Goal: Information Seeking & Learning: Learn about a topic

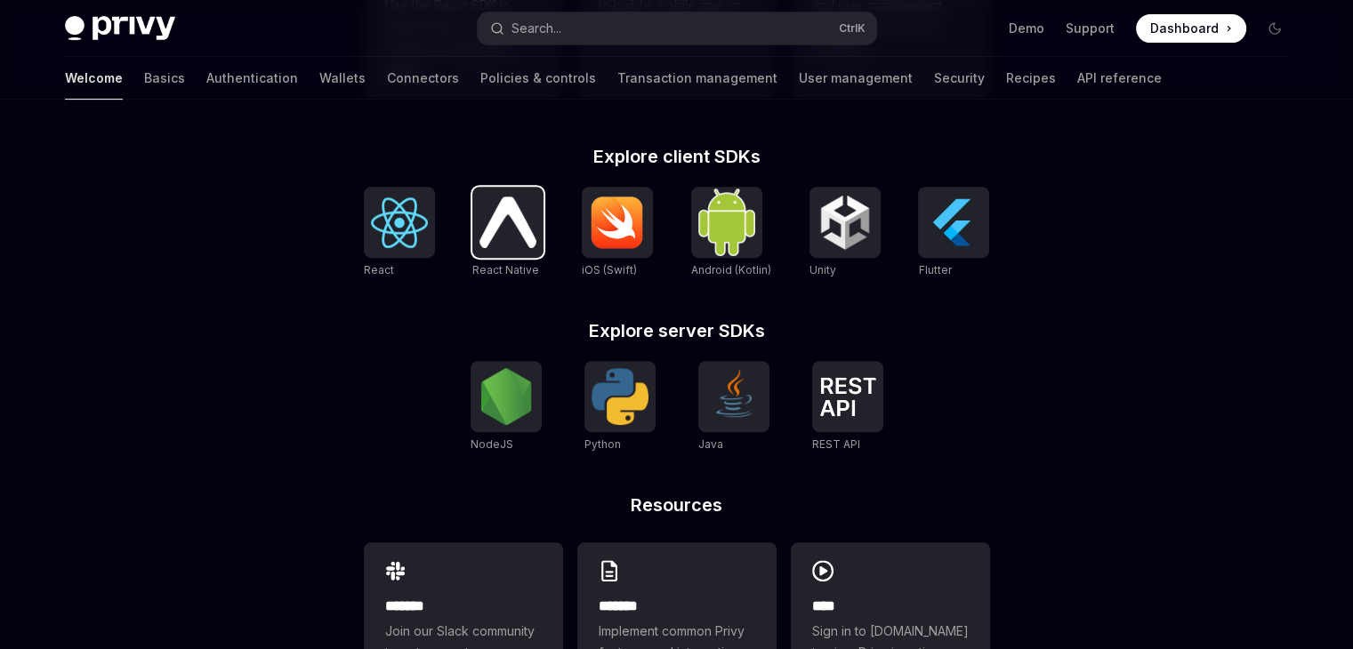
scroll to position [745, 0]
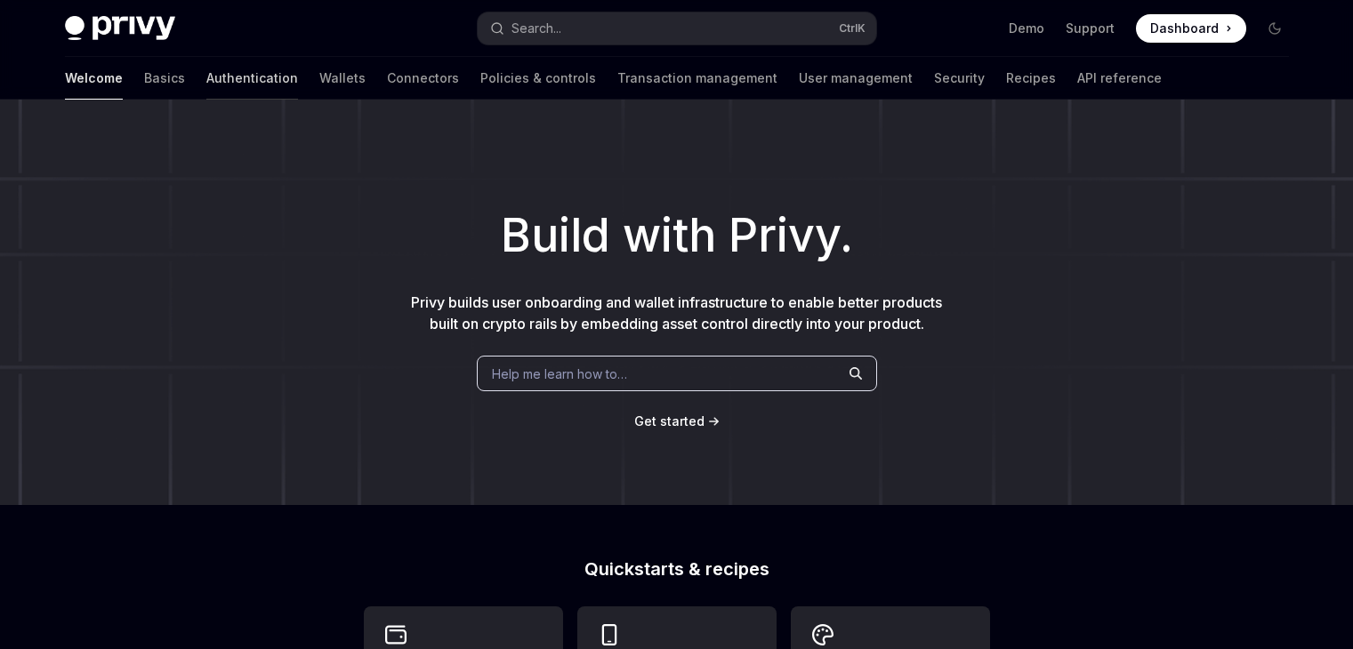
scroll to position [305, 0]
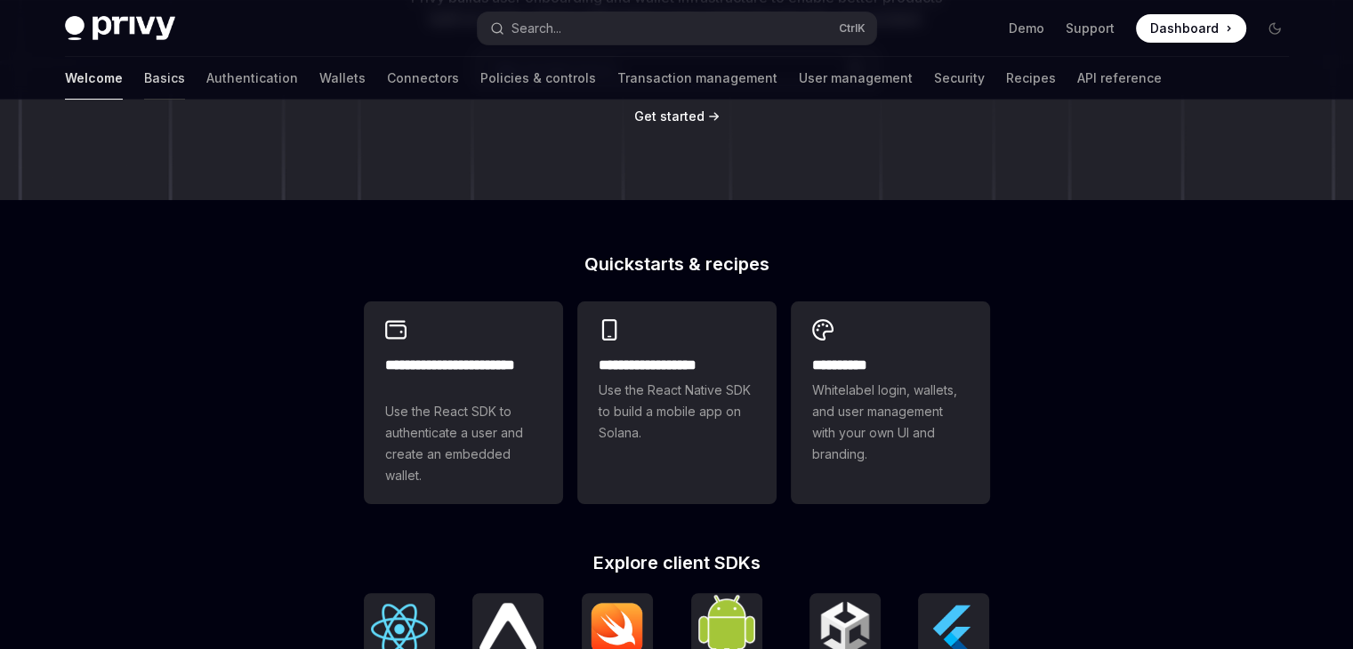
click at [144, 77] on link "Basics" at bounding box center [164, 78] width 41 height 43
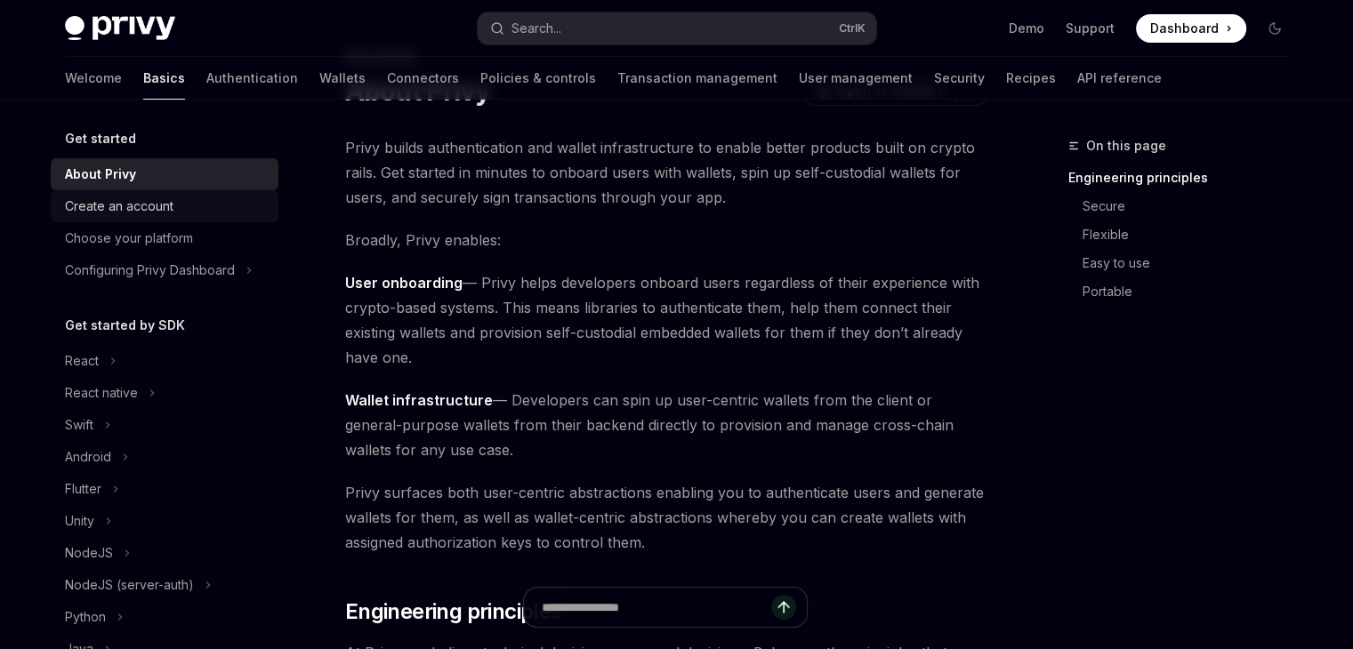
click at [158, 199] on div "Create an account" at bounding box center [119, 206] width 109 height 21
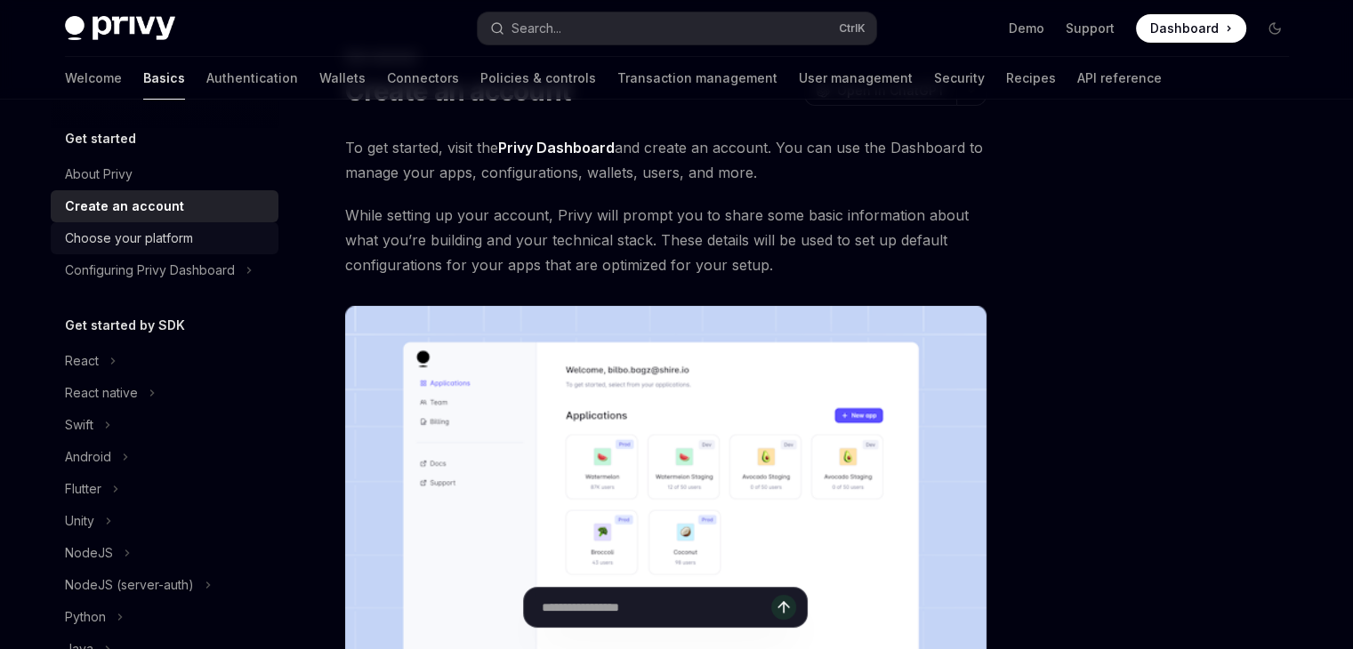
click at [149, 232] on div "Choose your platform" at bounding box center [129, 238] width 128 height 21
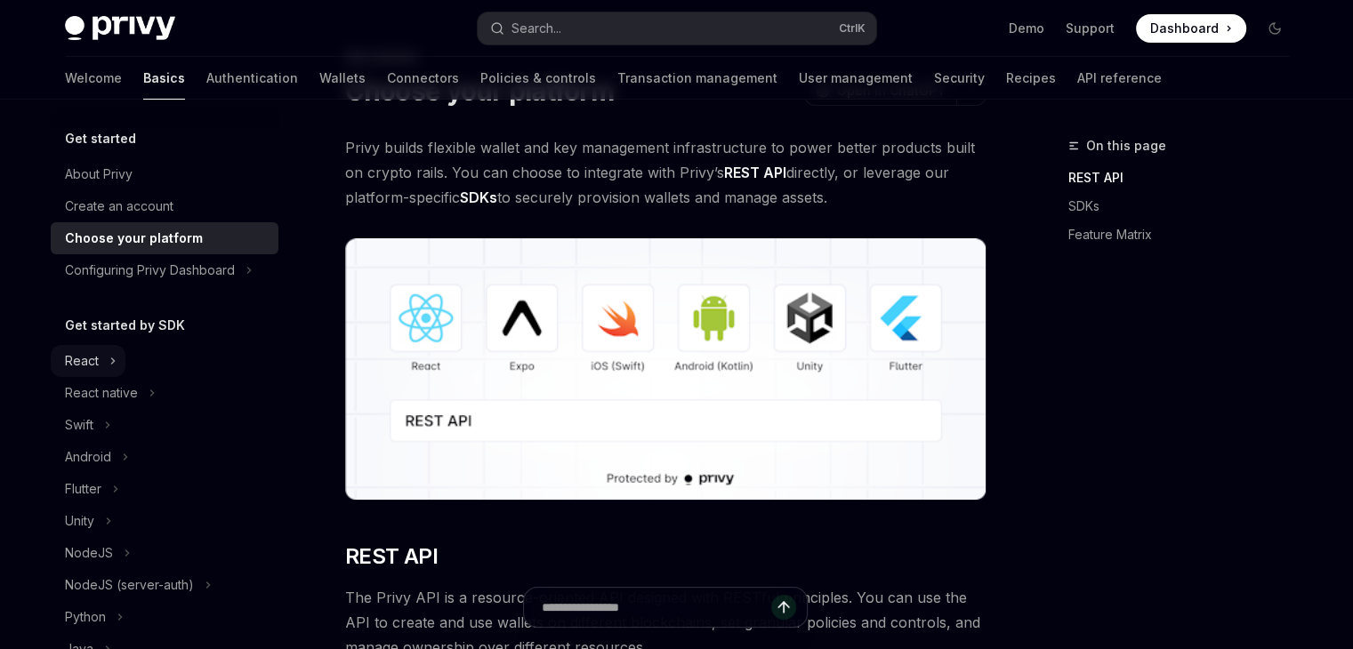
click at [103, 364] on button "React" at bounding box center [88, 361] width 75 height 32
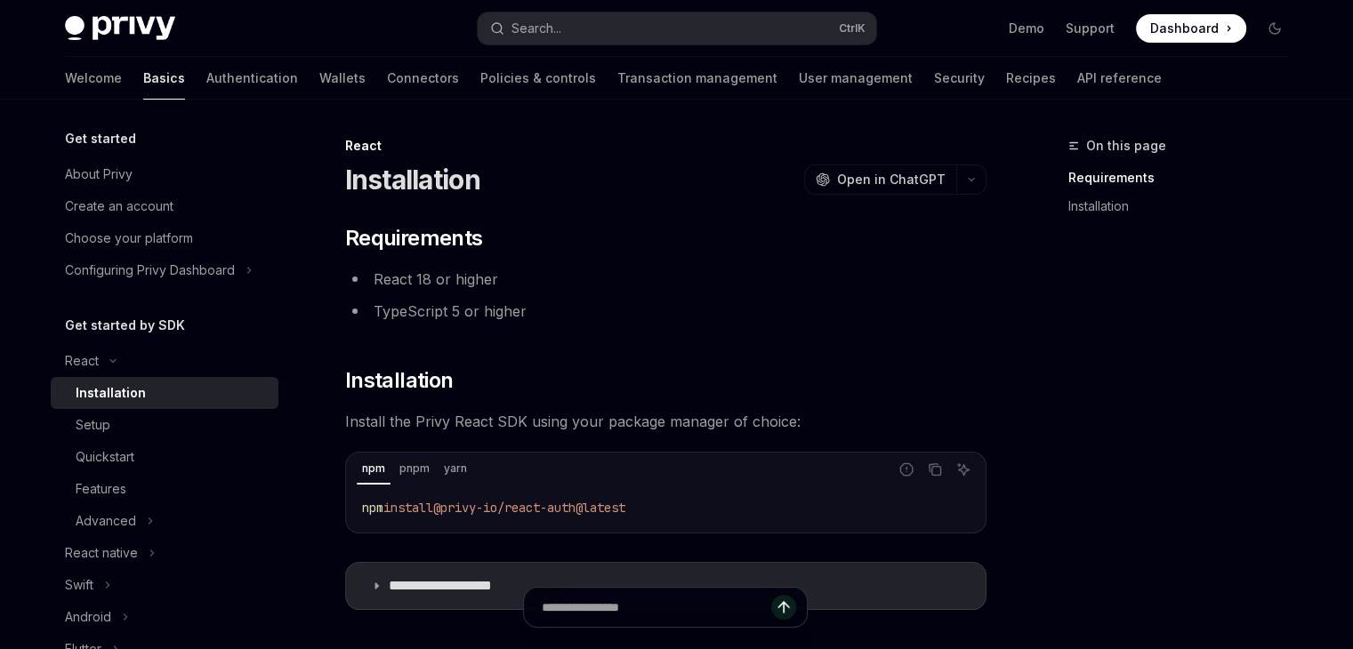
scroll to position [246, 0]
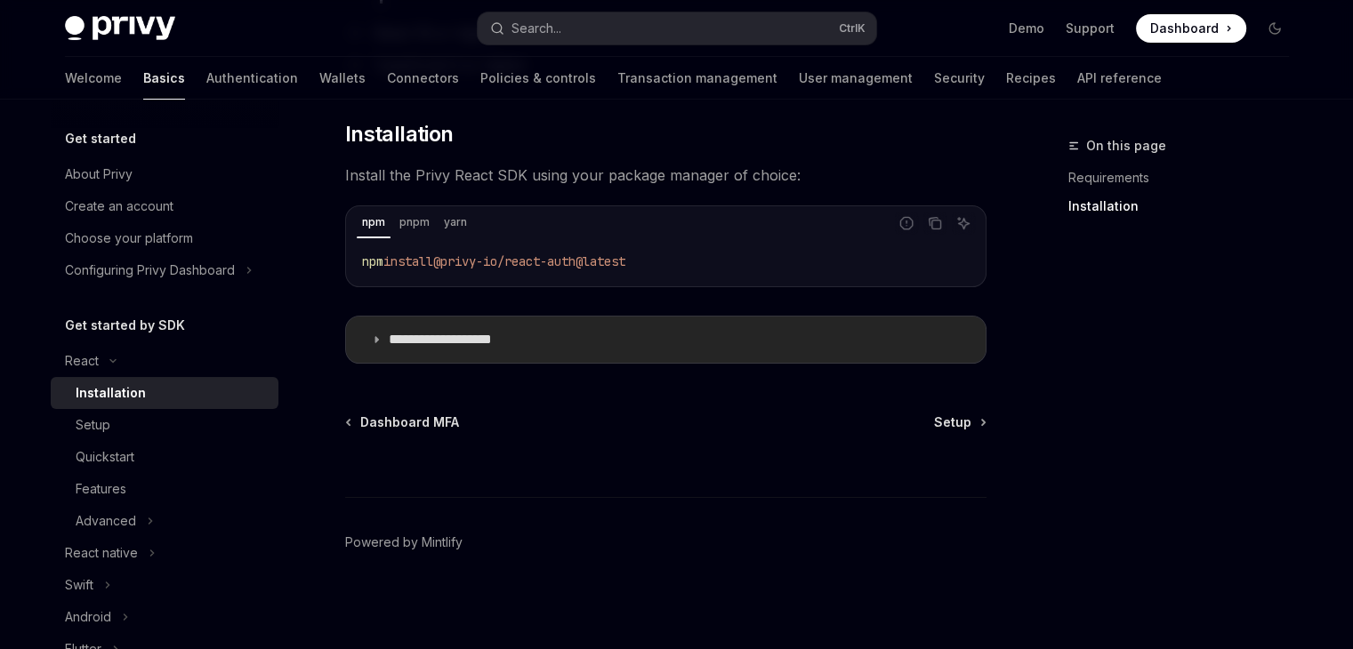
click at [626, 310] on div "**********" at bounding box center [665, 171] width 641 height 386
click at [507, 346] on p "**********" at bounding box center [463, 340] width 148 height 18
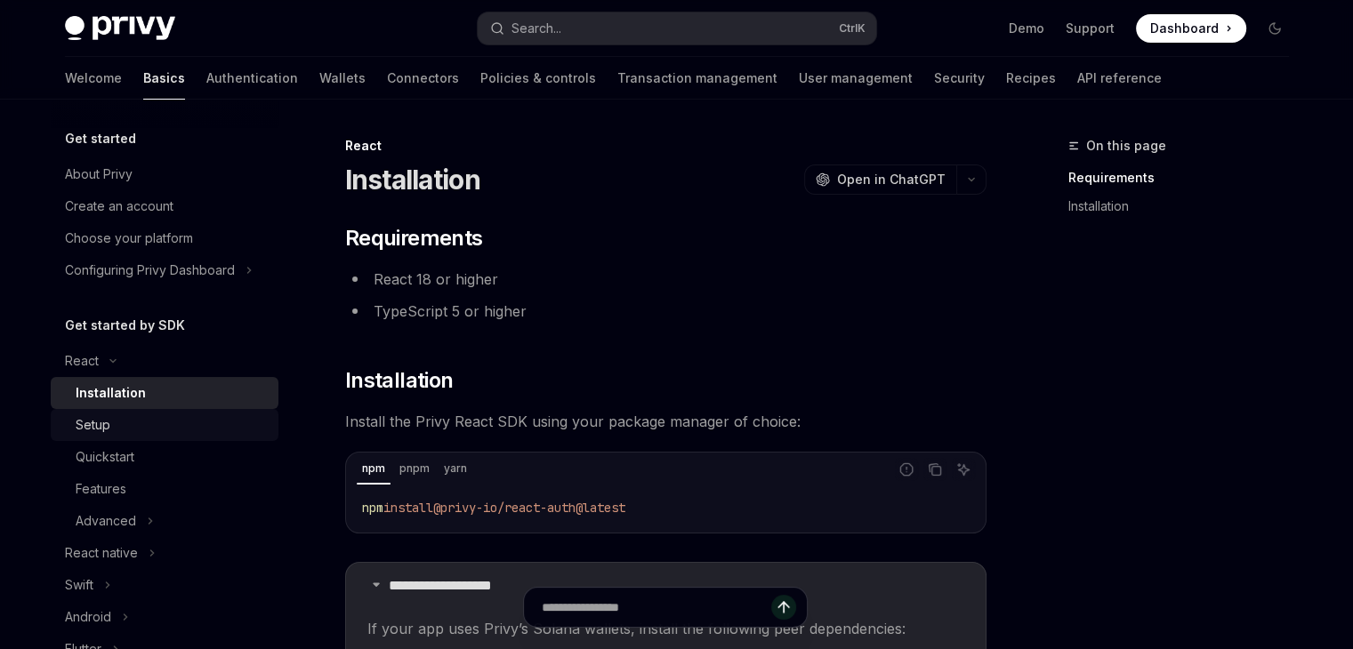
drag, startPoint x: 173, startPoint y: 448, endPoint x: 174, endPoint y: 431, distance: 16.9
click at [173, 448] on div "Quickstart" at bounding box center [172, 457] width 192 height 21
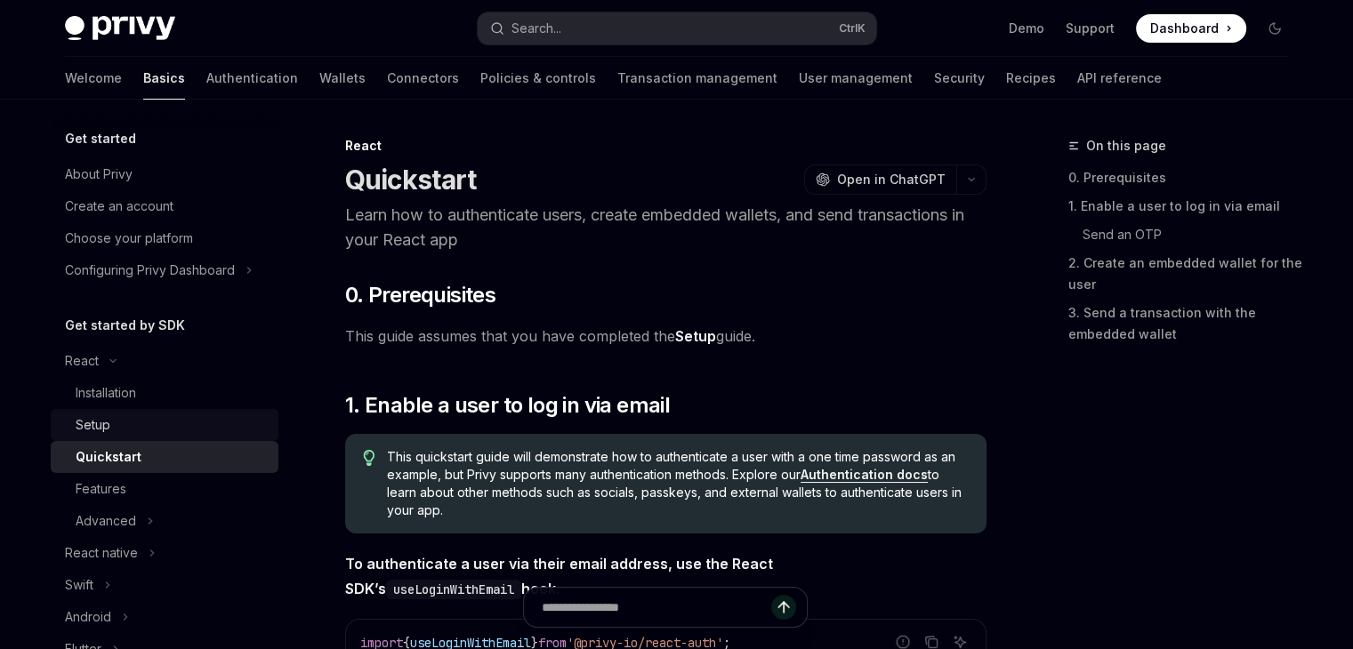
click at [174, 431] on div "Setup" at bounding box center [172, 425] width 192 height 21
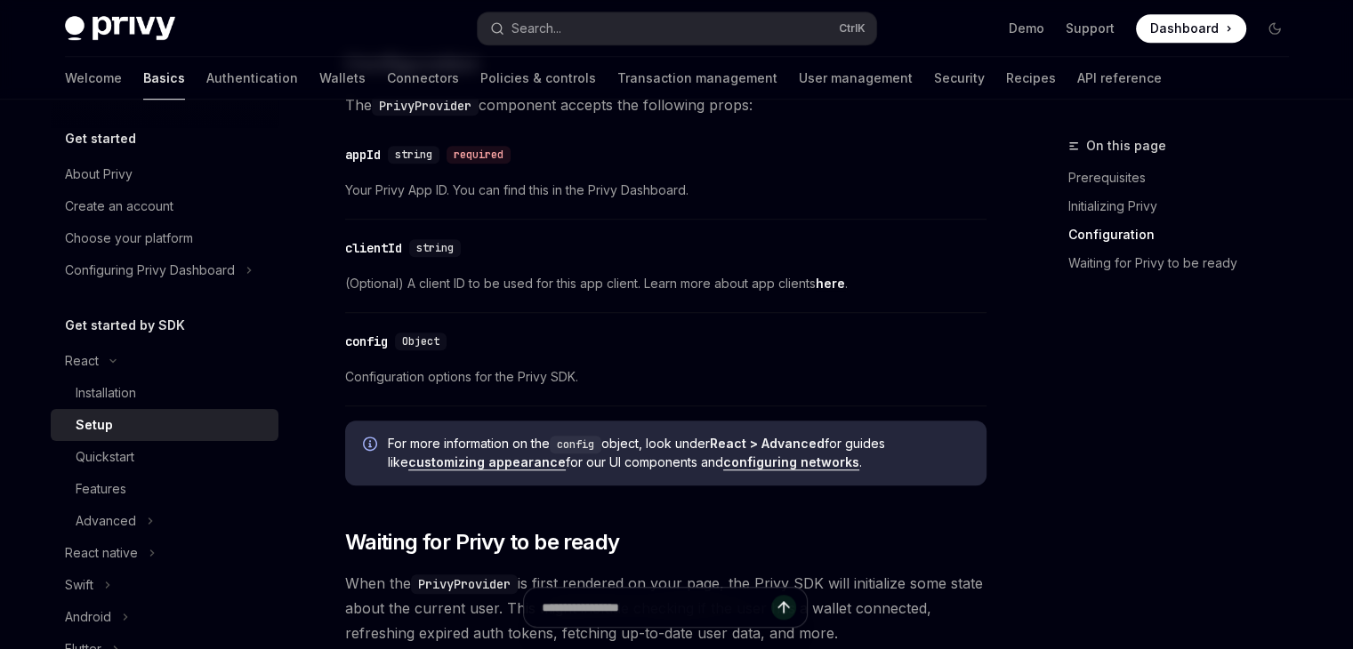
scroll to position [1269, 0]
click at [477, 363] on div "​ config Object Configuration options for the Privy SDK." at bounding box center [665, 365] width 641 height 85
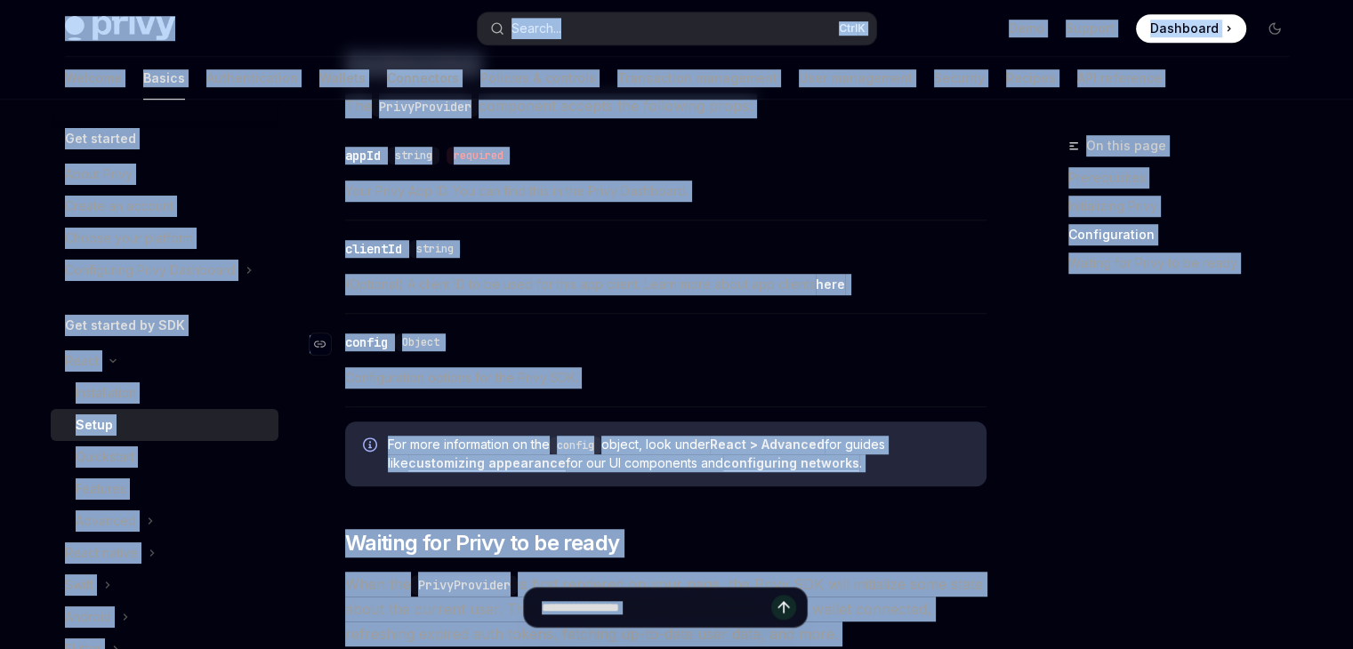
click at [620, 340] on div "​ config Object" at bounding box center [657, 342] width 624 height 21
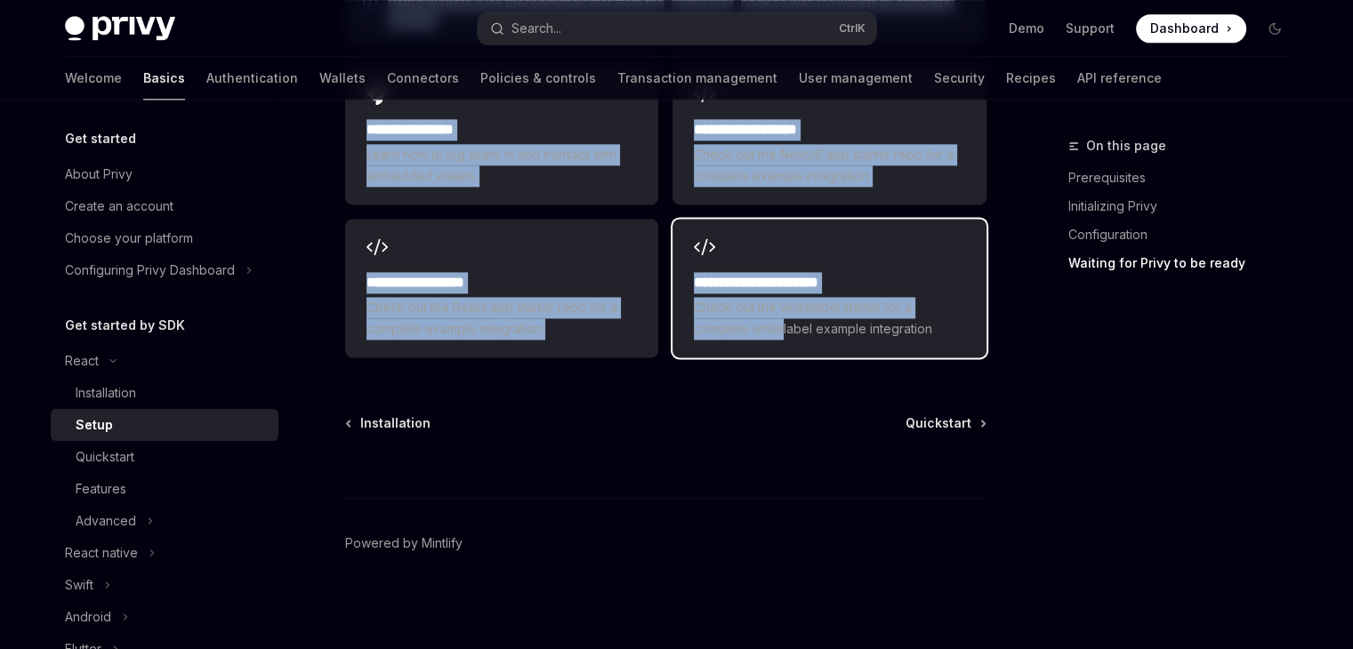
scroll to position [1981, 0]
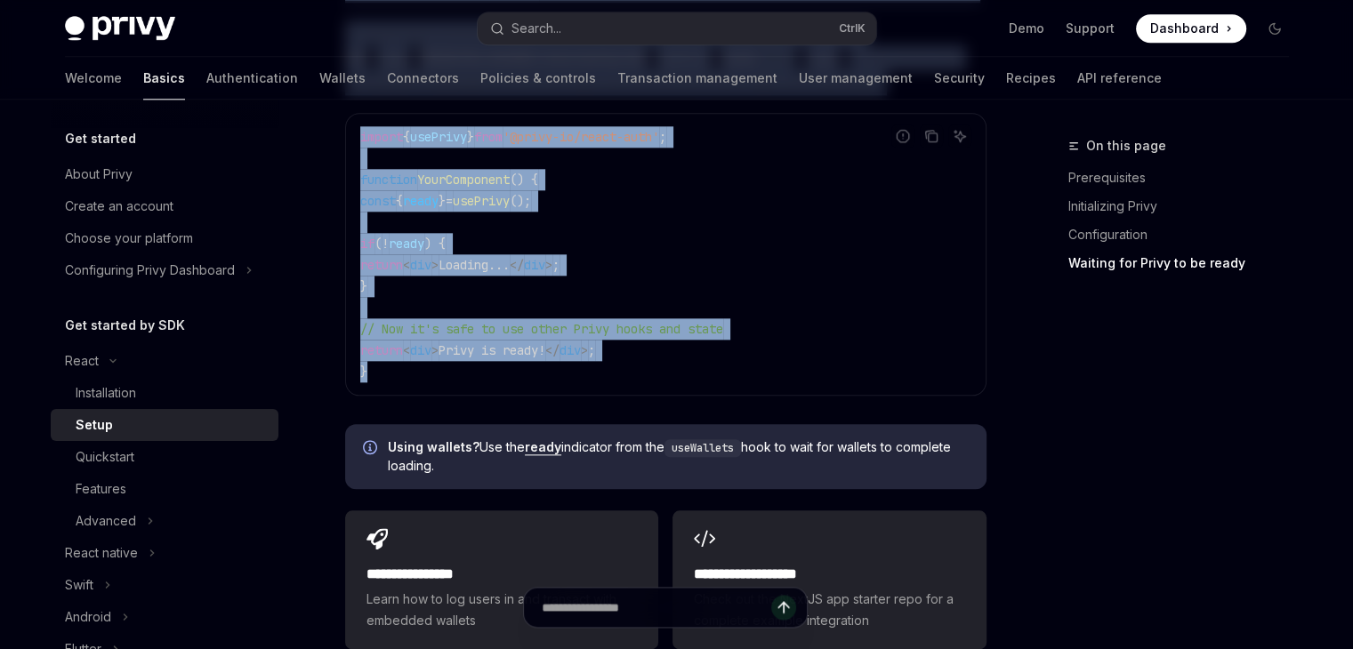
drag, startPoint x: 346, startPoint y: 173, endPoint x: 553, endPoint y: 378, distance: 291.3
copy div "Setup OpenAI Open in ChatGPT OpenAI Open in ChatGPT ​ Prerequisites Before you …"
click at [189, 443] on link "Quickstart" at bounding box center [165, 457] width 228 height 32
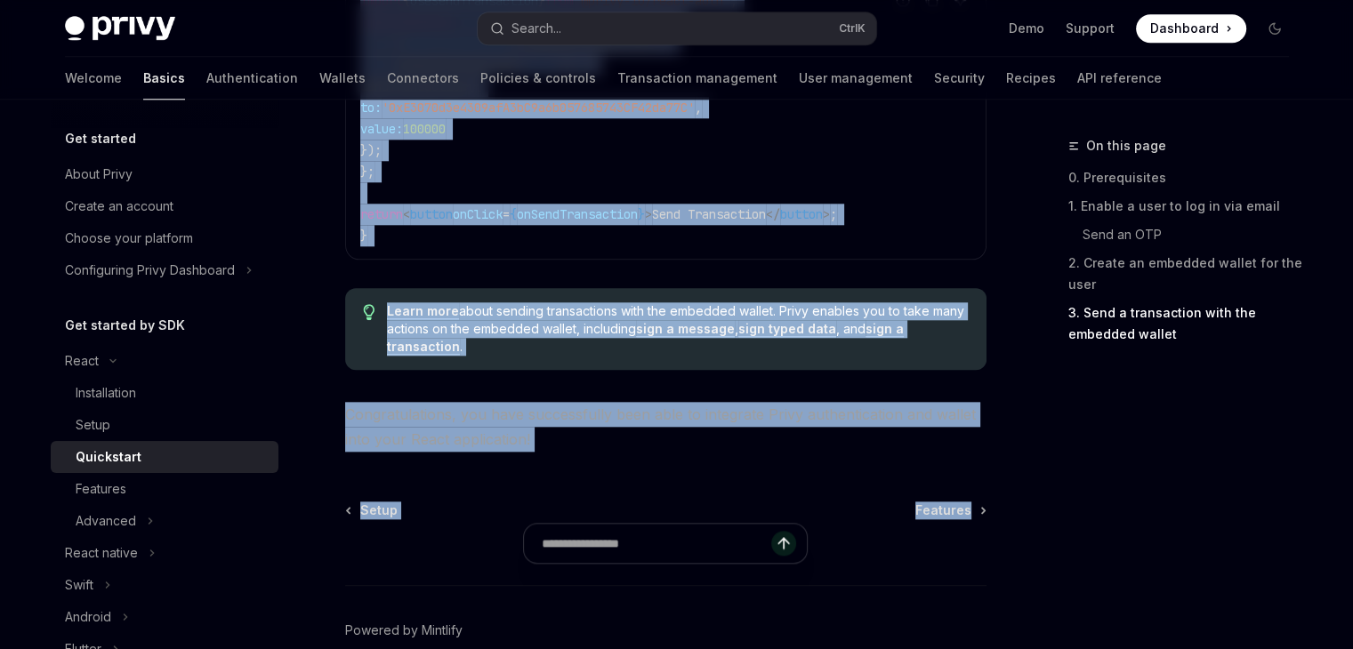
scroll to position [1953, 0]
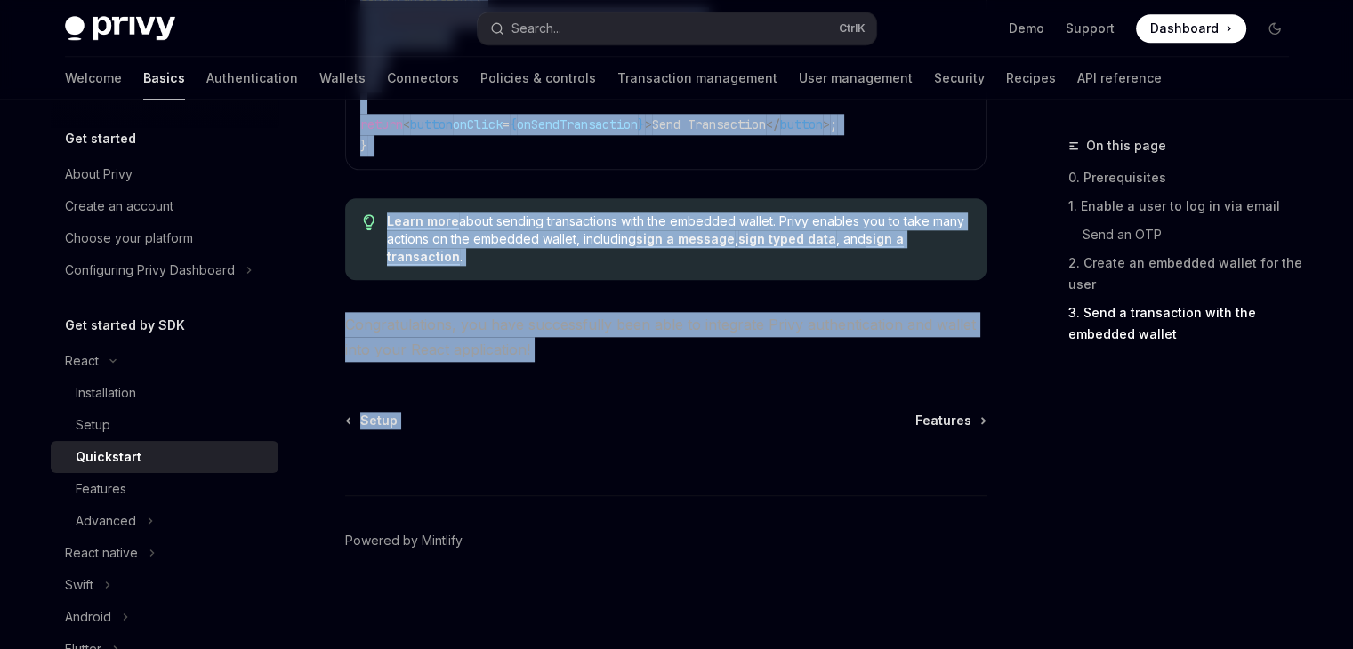
drag, startPoint x: 341, startPoint y: 165, endPoint x: 782, endPoint y: 383, distance: 492.1
copy div "Quickstart OpenAI Open in ChatGPT Learn how to authenticate users, create embed…"
click at [129, 487] on div "Features" at bounding box center [172, 489] width 192 height 21
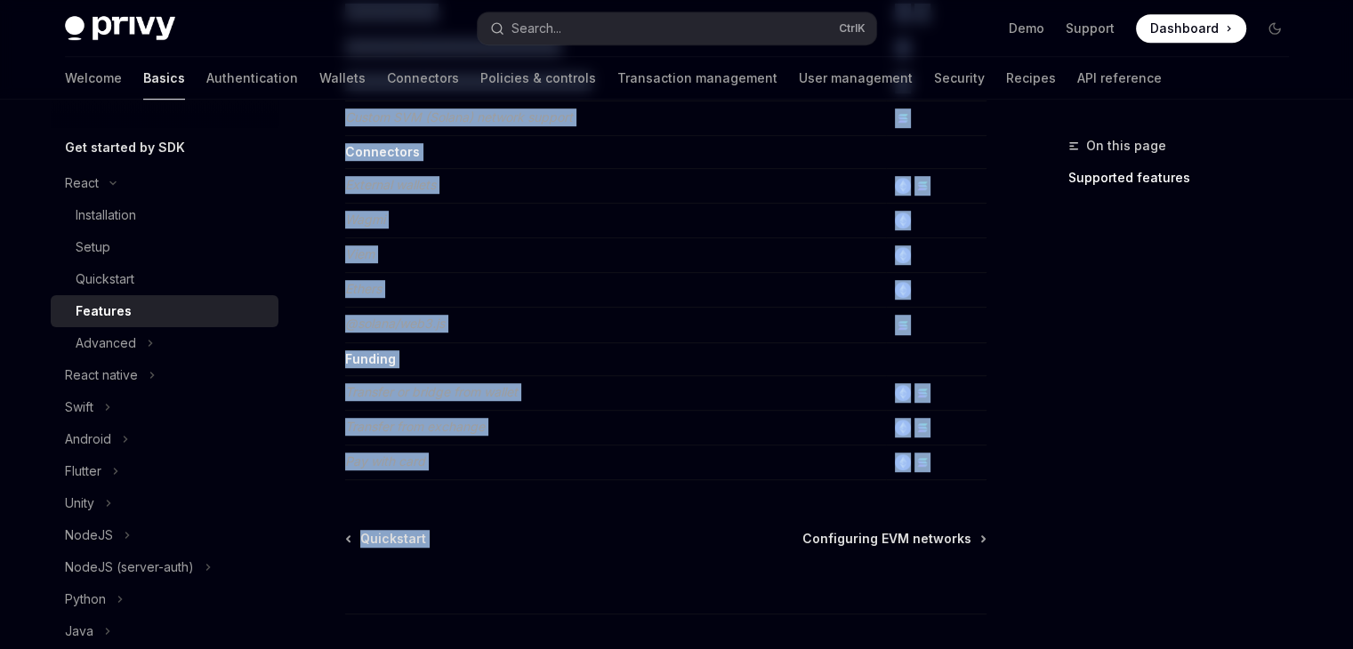
scroll to position [1152, 0]
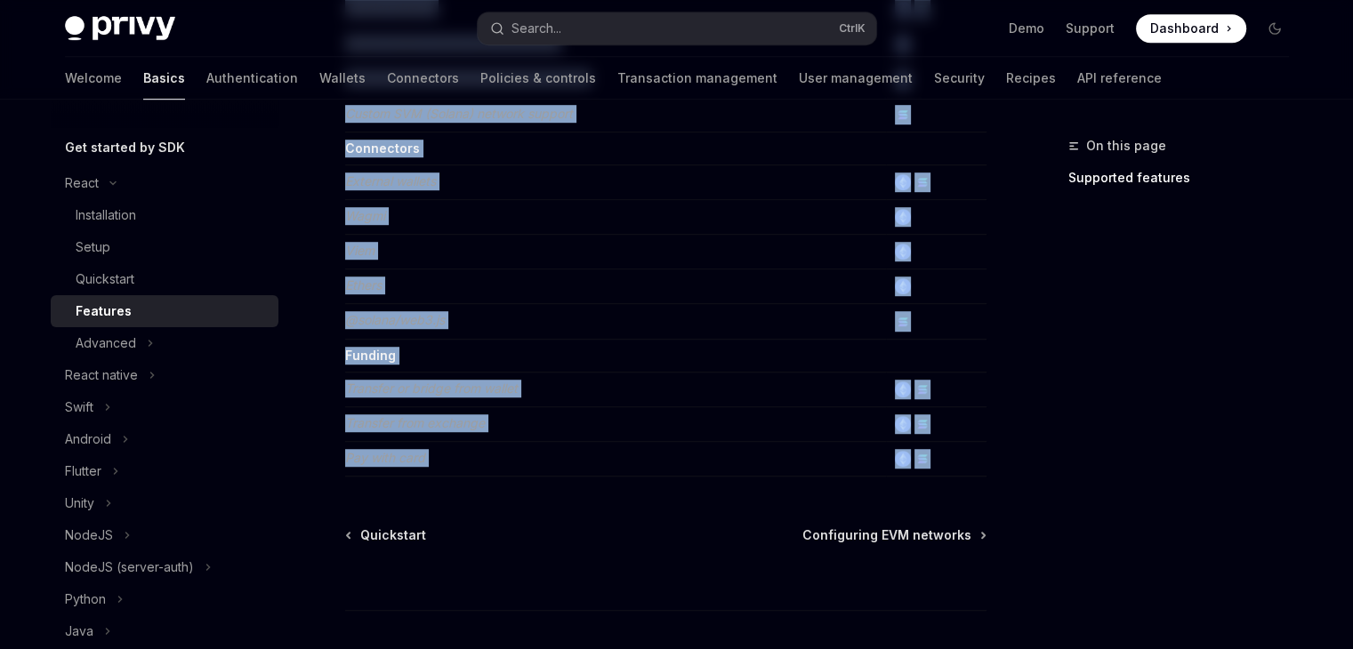
drag, startPoint x: 342, startPoint y: 160, endPoint x: 970, endPoint y: 478, distance: 703.8
copy div "Features OpenAI Open in ChatGPT Learn about the features supported by the React…"
click at [129, 338] on div "Advanced" at bounding box center [106, 343] width 60 height 21
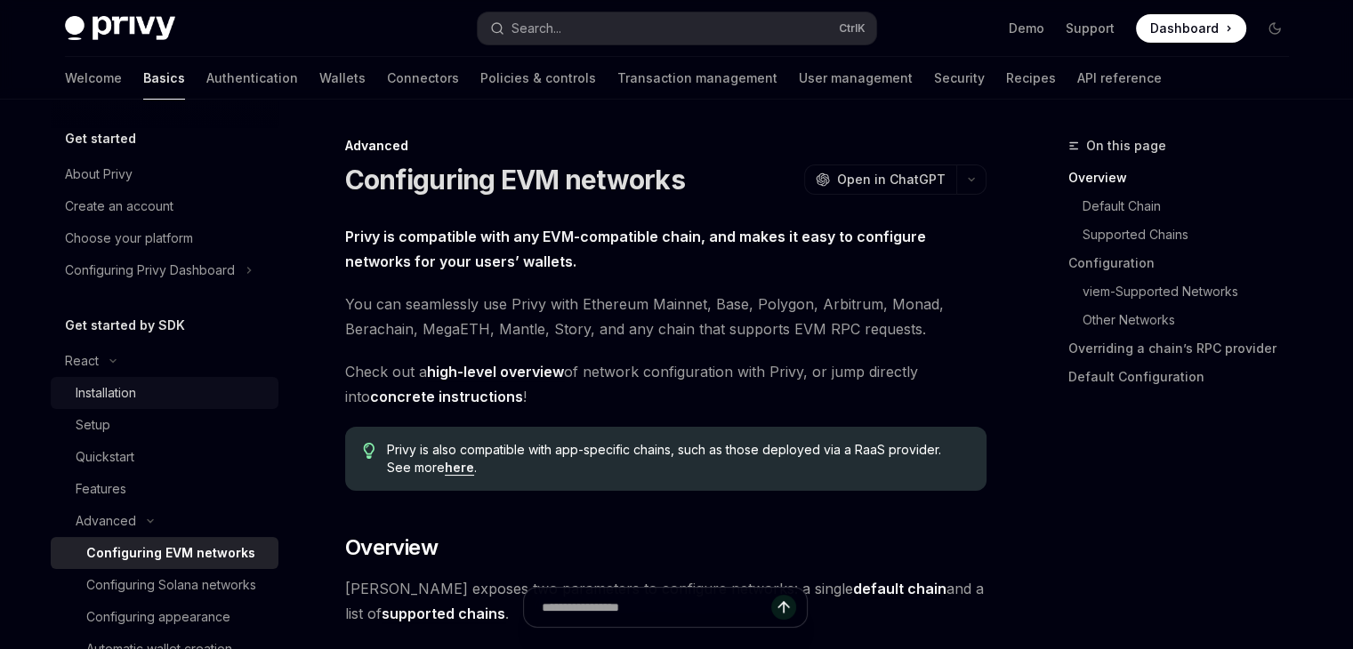
click at [104, 385] on div "Installation" at bounding box center [106, 393] width 60 height 21
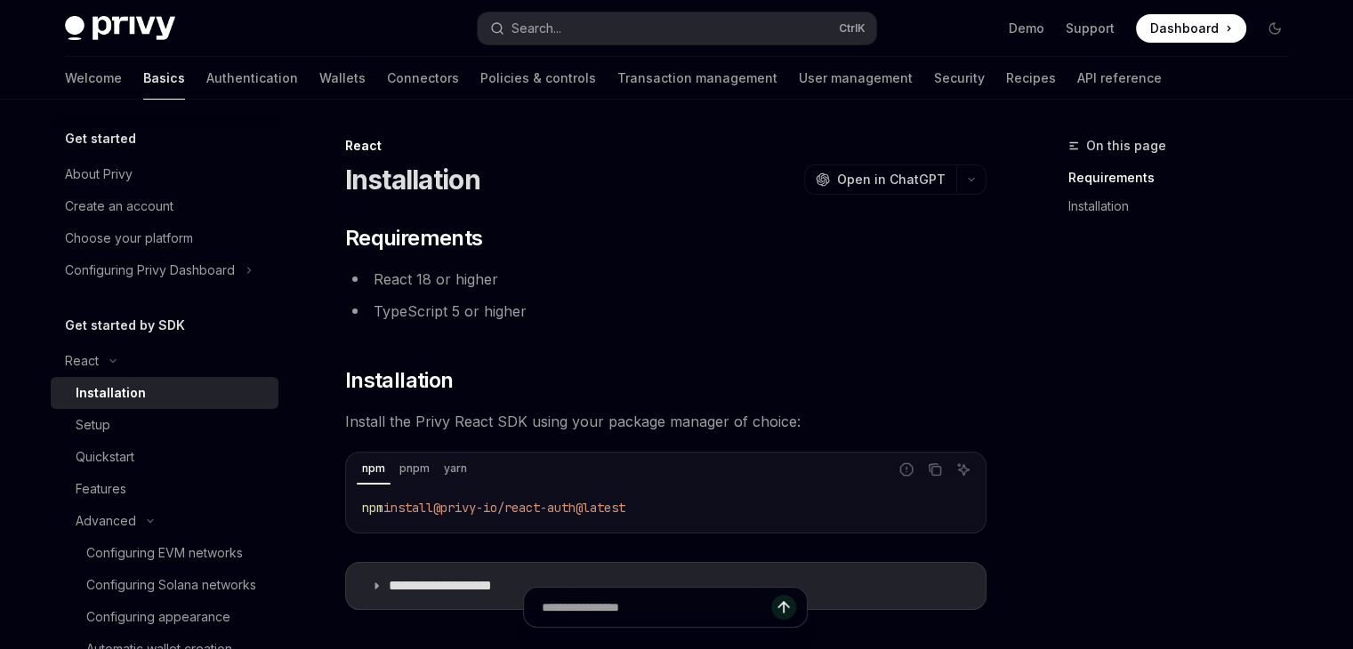
type textarea "*"
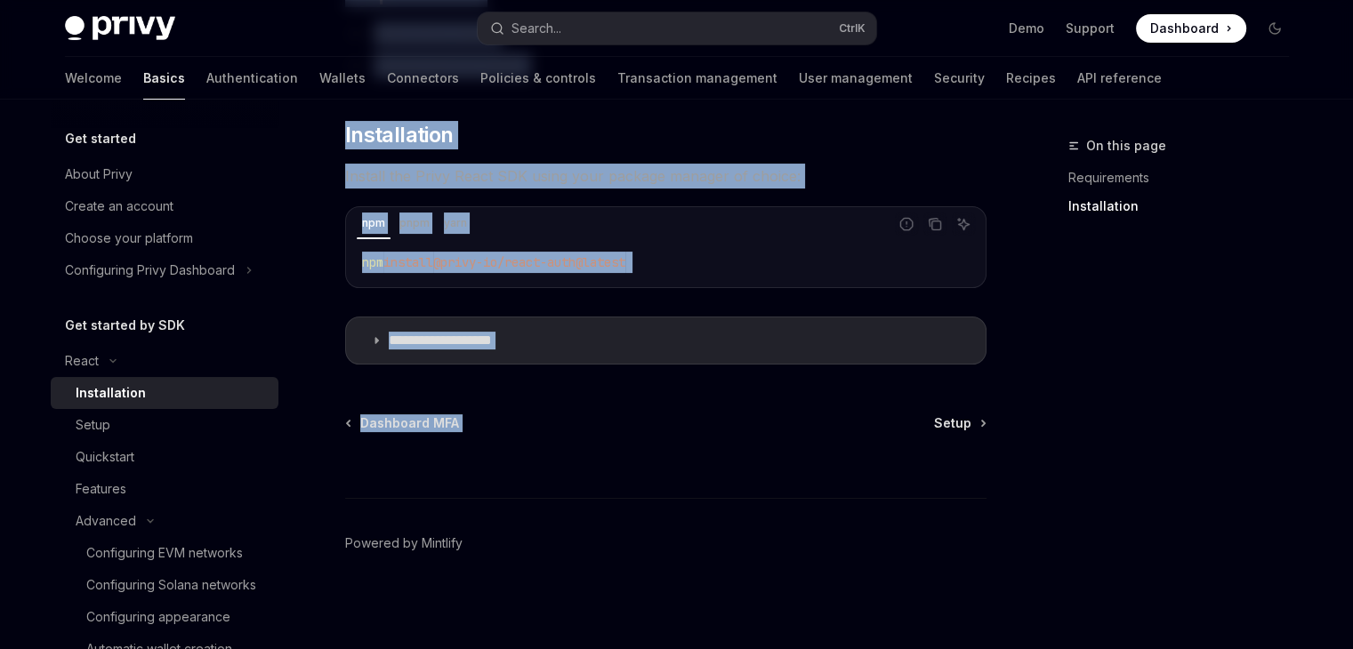
scroll to position [246, 0]
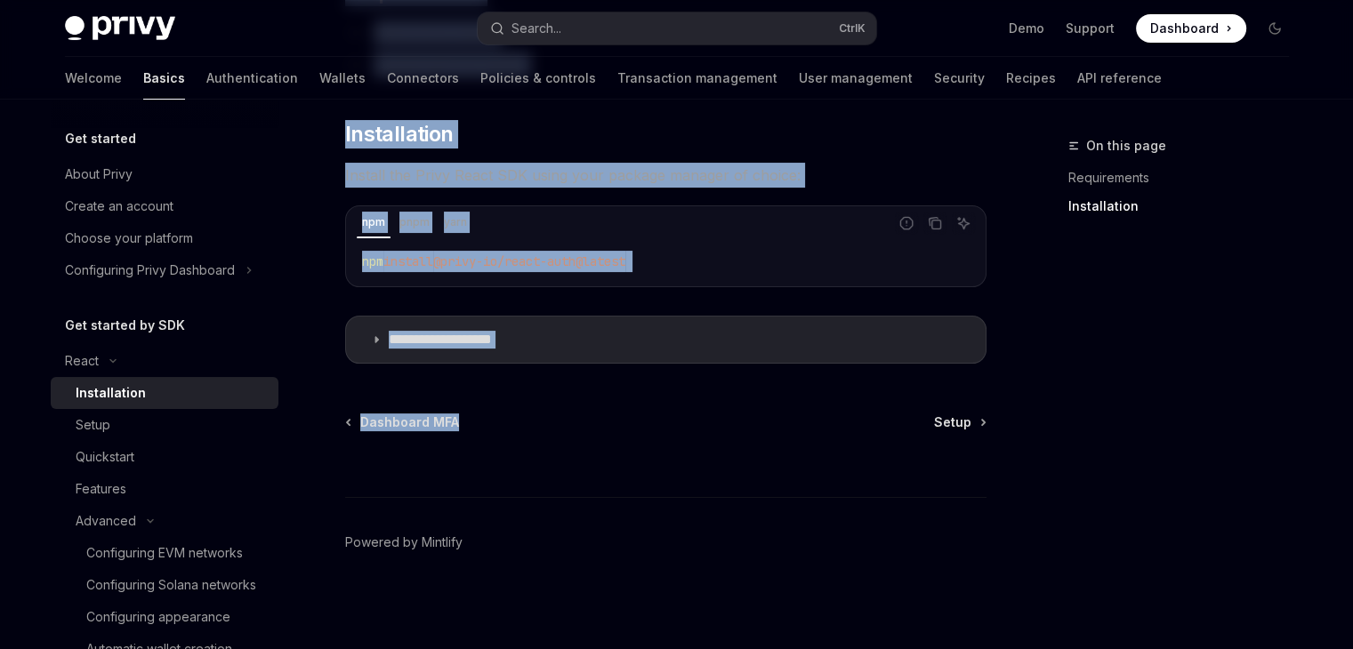
click at [865, 307] on div "**********" at bounding box center [665, 171] width 641 height 386
drag, startPoint x: 512, startPoint y: 236, endPoint x: 987, endPoint y: 352, distance: 490.0
click at [987, 352] on div "**********" at bounding box center [677, 252] width 1253 height 798
